Goal: Transaction & Acquisition: Purchase product/service

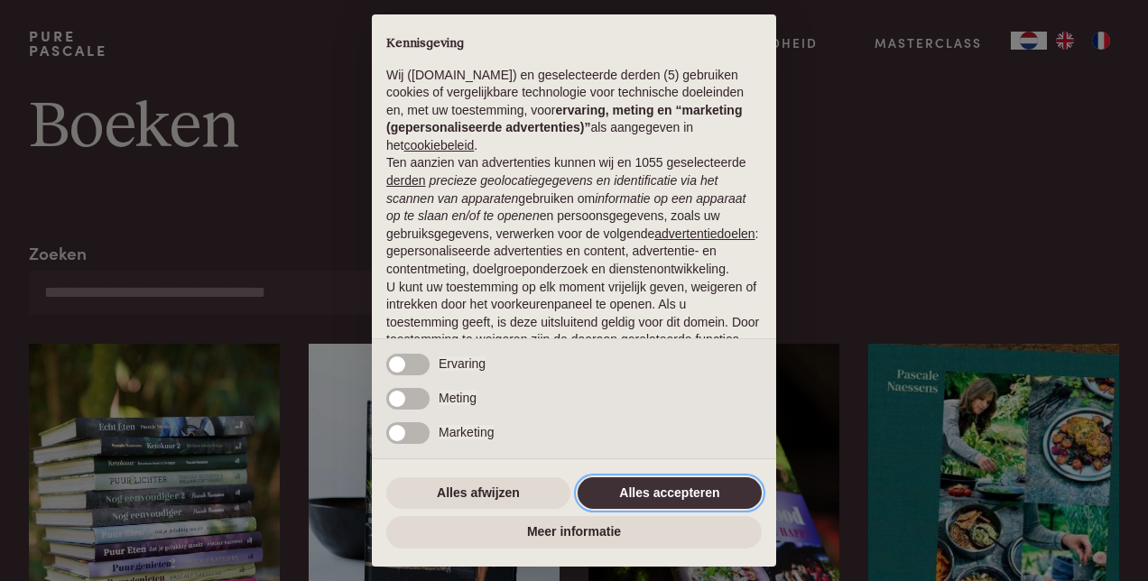
click at [751, 485] on button "Alles accepteren" at bounding box center [670, 493] width 184 height 32
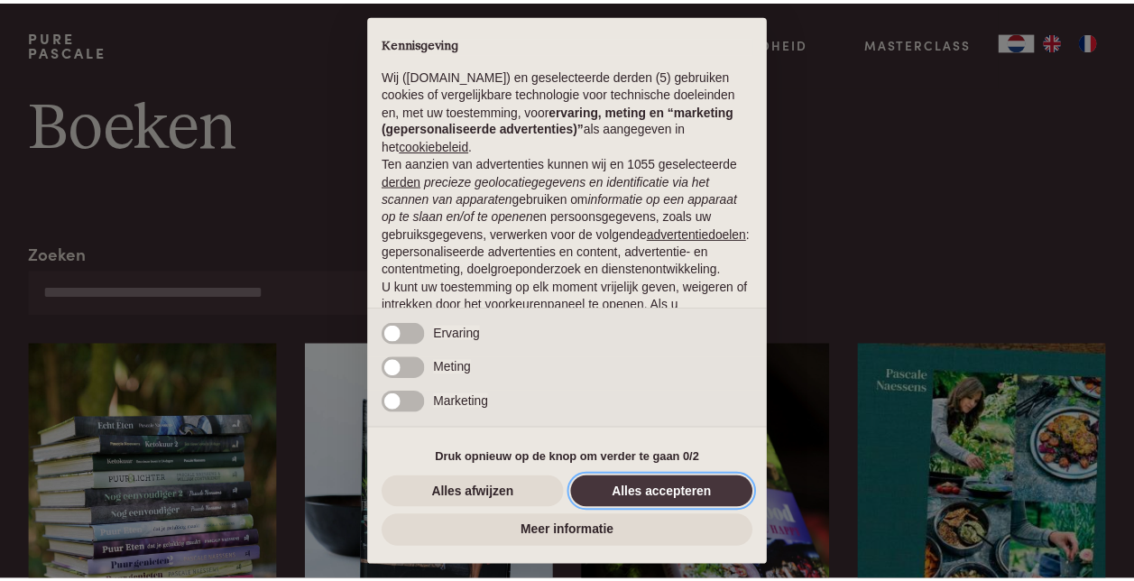
scroll to position [143, 0]
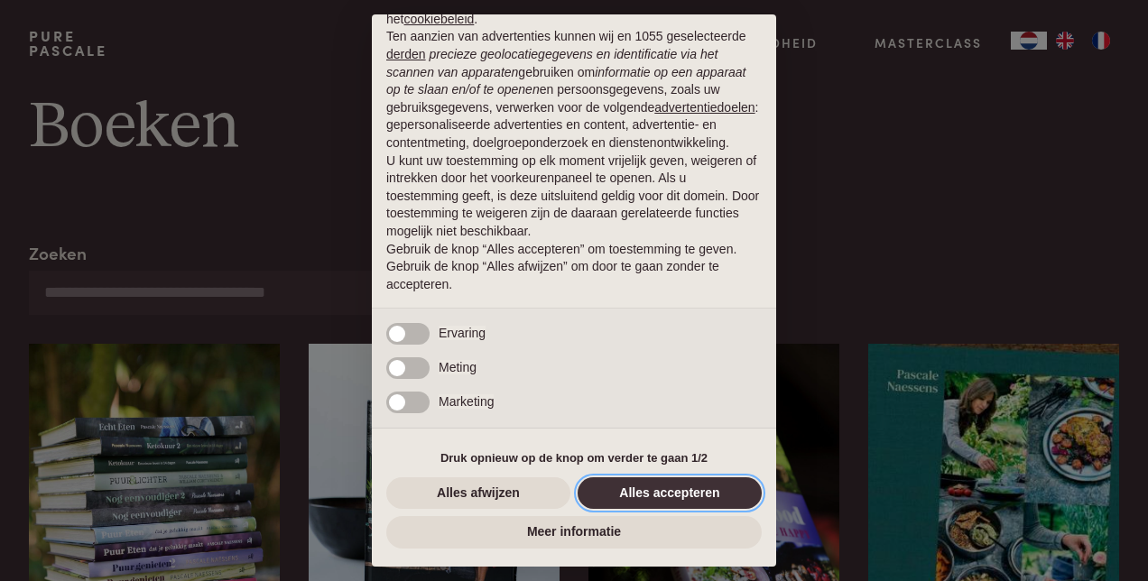
click at [632, 486] on button "Alles accepteren" at bounding box center [670, 493] width 184 height 32
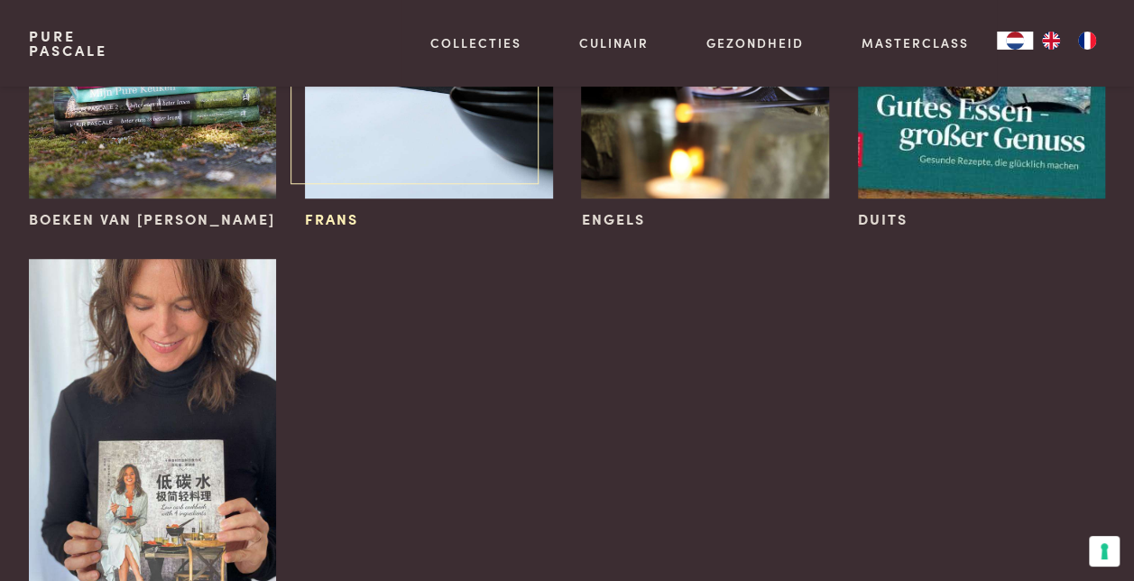
scroll to position [271, 0]
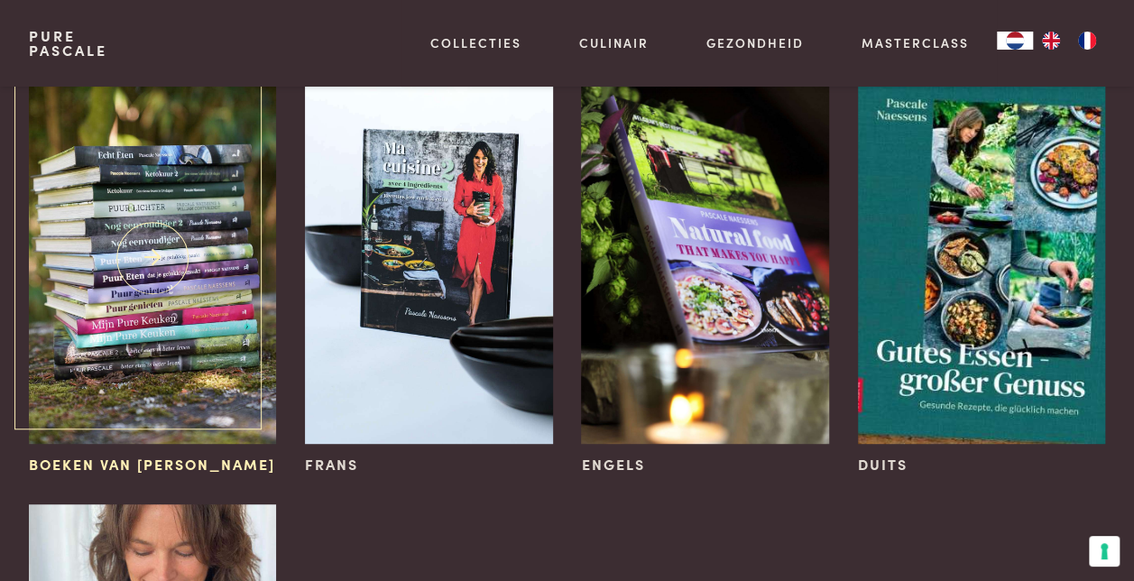
click at [151, 268] on img at bounding box center [152, 259] width 247 height 372
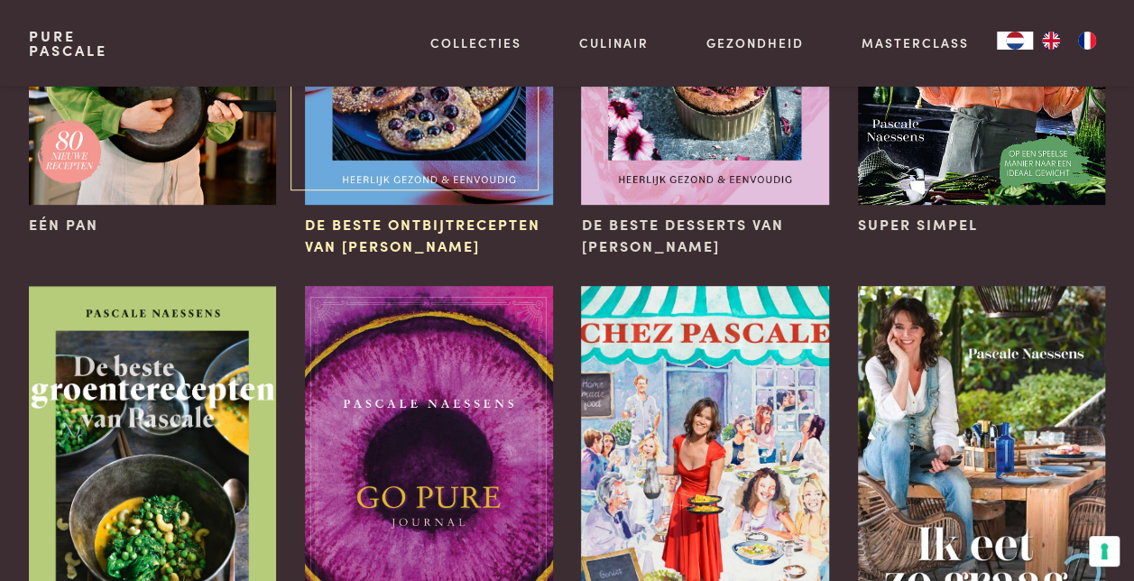
scroll to position [180, 0]
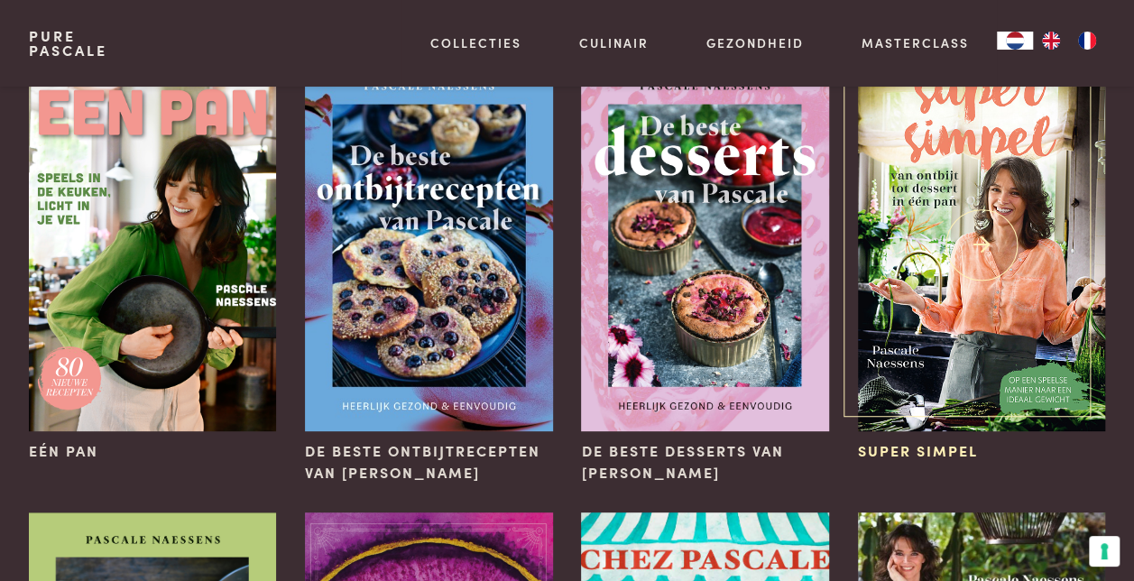
click at [928, 200] on img at bounding box center [981, 246] width 247 height 372
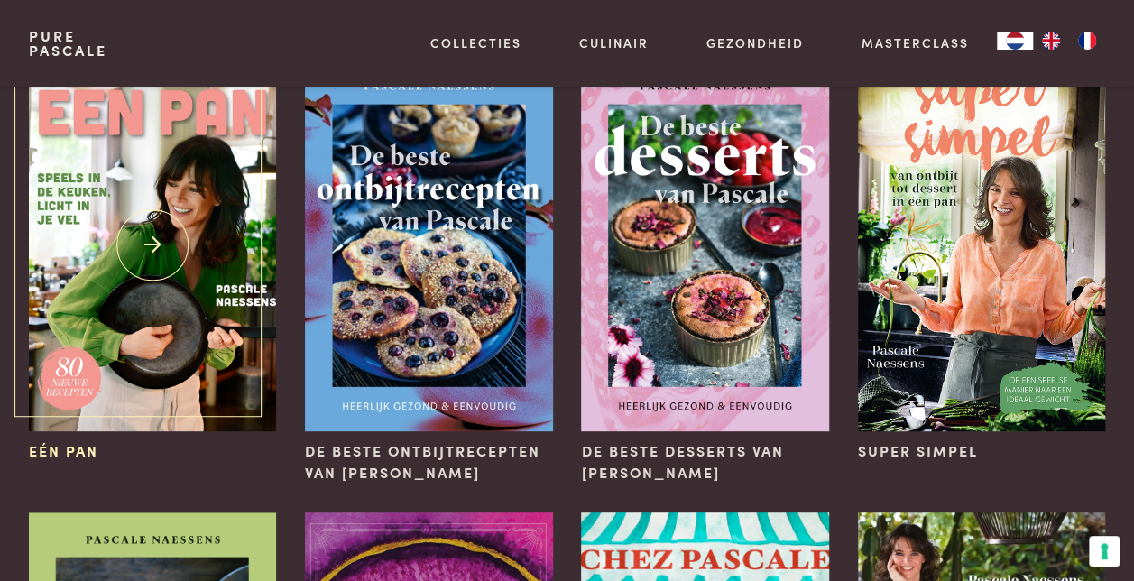
click at [122, 289] on img at bounding box center [152, 246] width 247 height 372
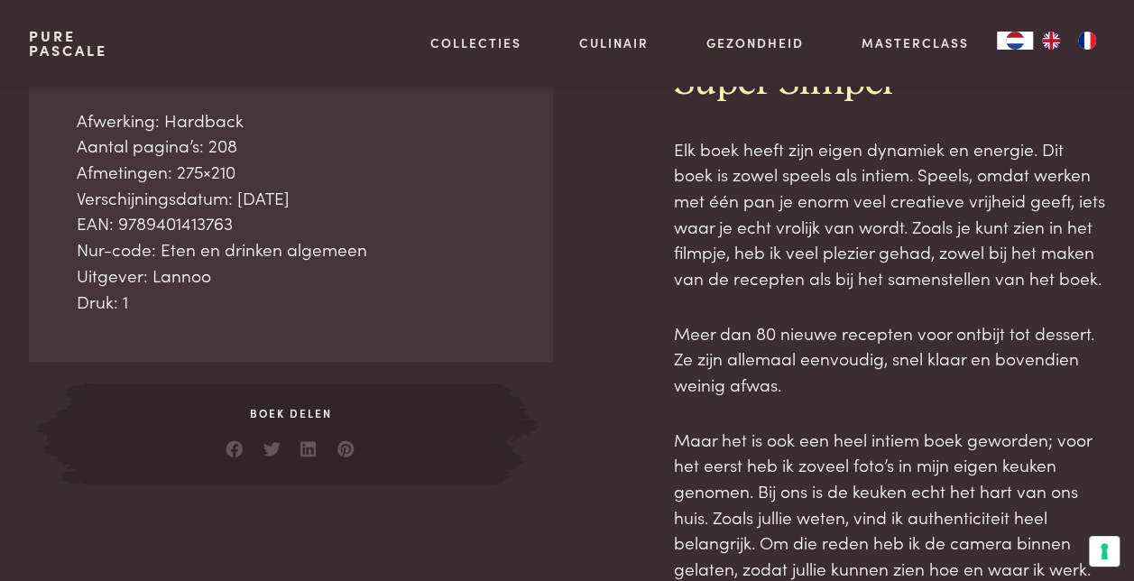
scroll to position [632, 0]
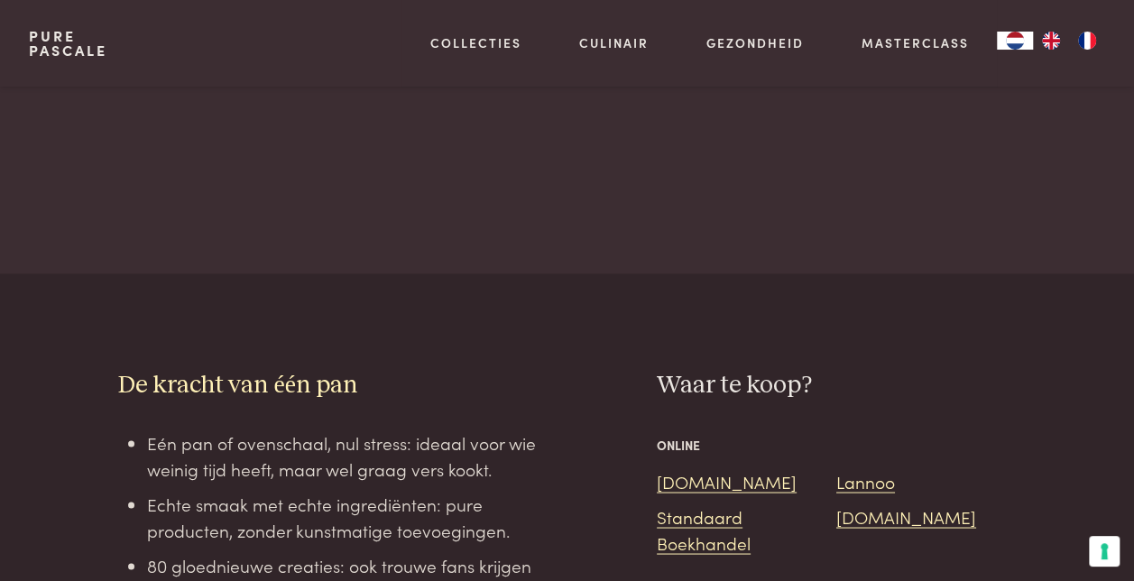
scroll to position [1354, 0]
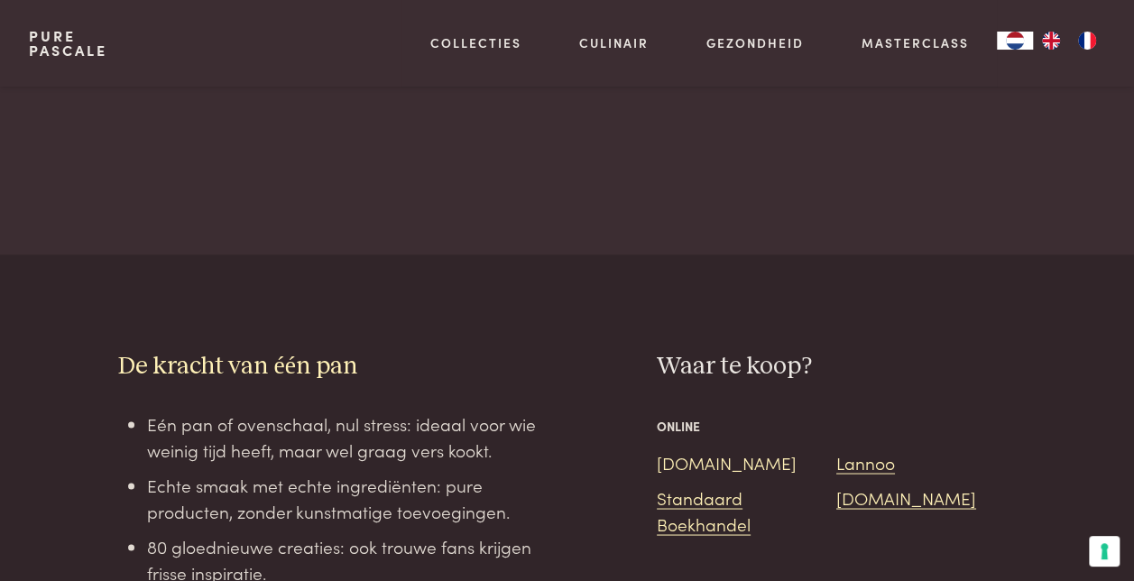
click at [691, 449] on link "[DOMAIN_NAME]" at bounding box center [727, 461] width 140 height 24
